Goal: Information Seeking & Learning: Learn about a topic

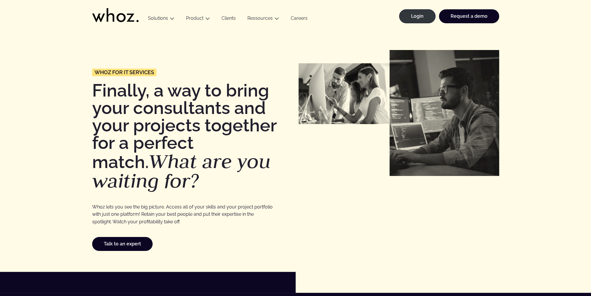
click at [304, 18] on link "Careers" at bounding box center [299, 19] width 28 height 8
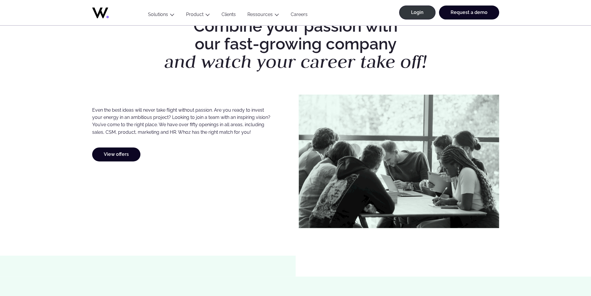
scroll to position [203, 0]
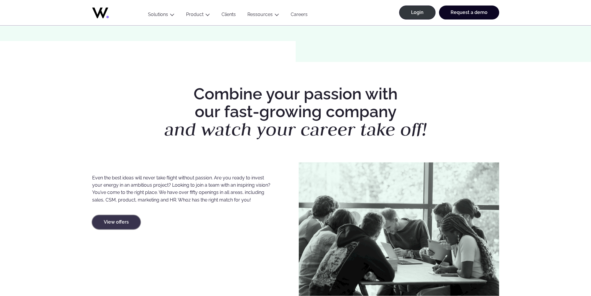
click at [121, 222] on link "View offers" at bounding box center [116, 222] width 48 height 14
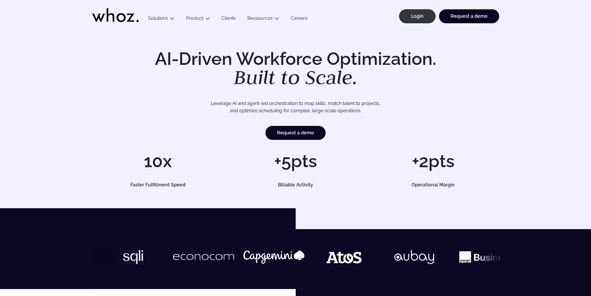
click at [227, 19] on link "Clients" at bounding box center [229, 19] width 26 height 8
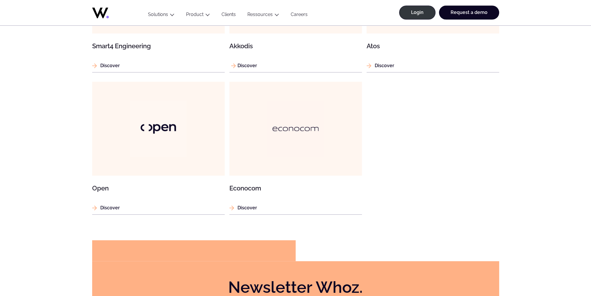
scroll to position [407, 0]
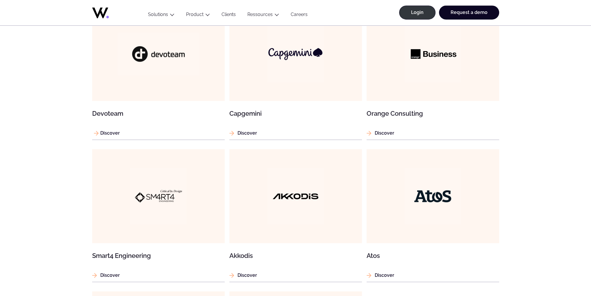
click at [112, 120] on article "Devoteam Discover" at bounding box center [158, 73] width 133 height 133
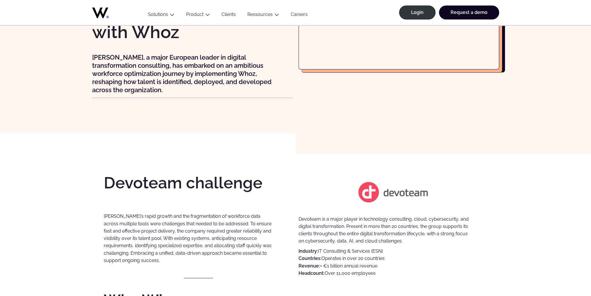
scroll to position [15, 0]
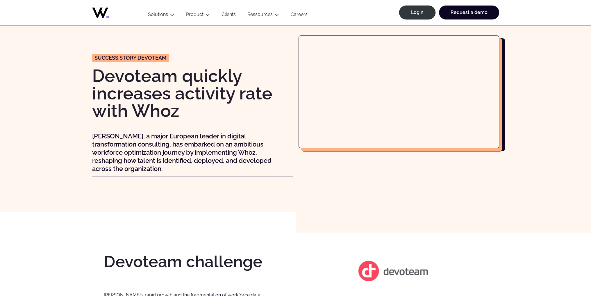
click at [293, 17] on link "Careers" at bounding box center [299, 16] width 28 height 8
